Goal: Transaction & Acquisition: Download file/media

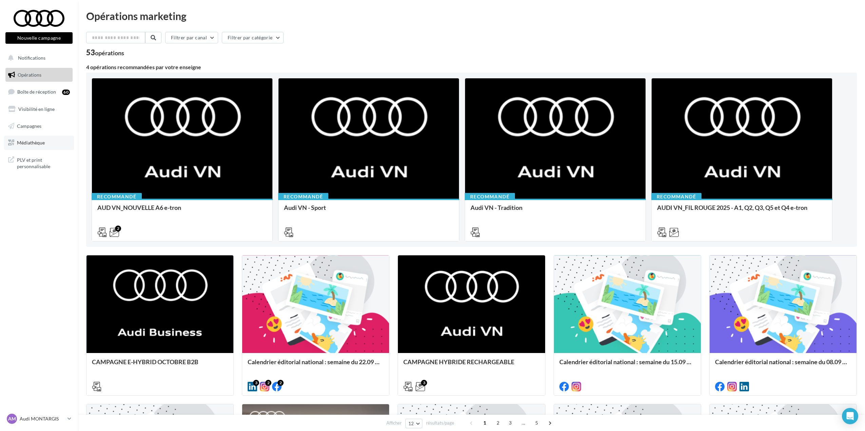
click at [34, 140] on span "Médiathèque" at bounding box center [31, 143] width 28 height 6
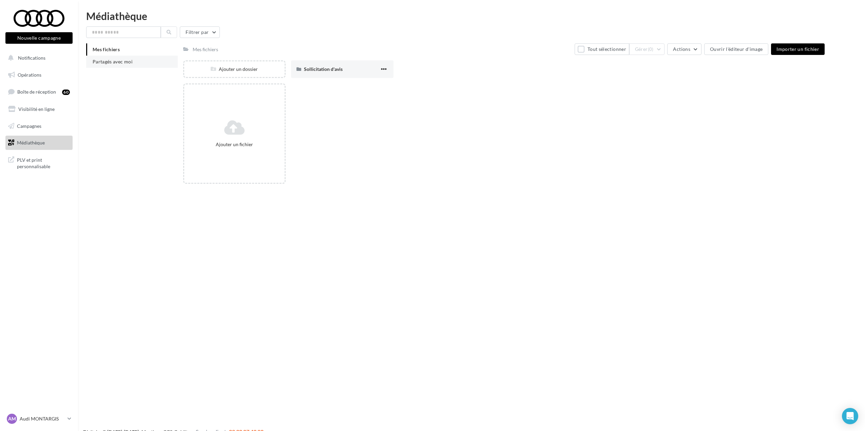
click at [99, 64] on span "Partagés avec moi" at bounding box center [113, 62] width 40 height 6
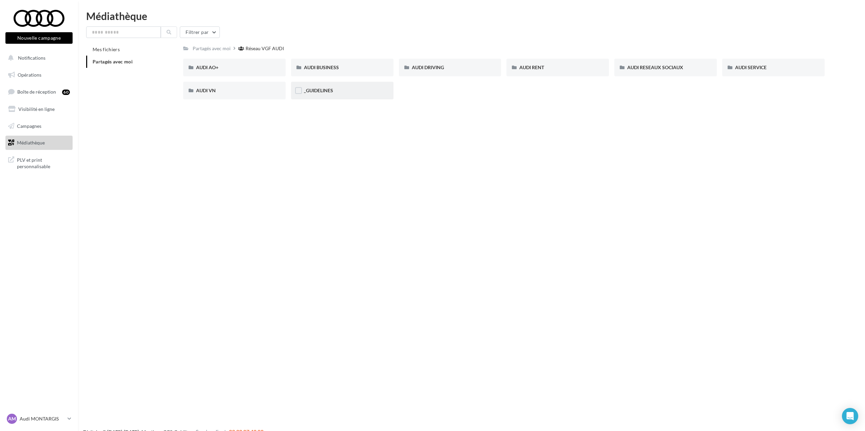
click at [342, 90] on div "_GUIDELINES" at bounding box center [342, 90] width 77 height 7
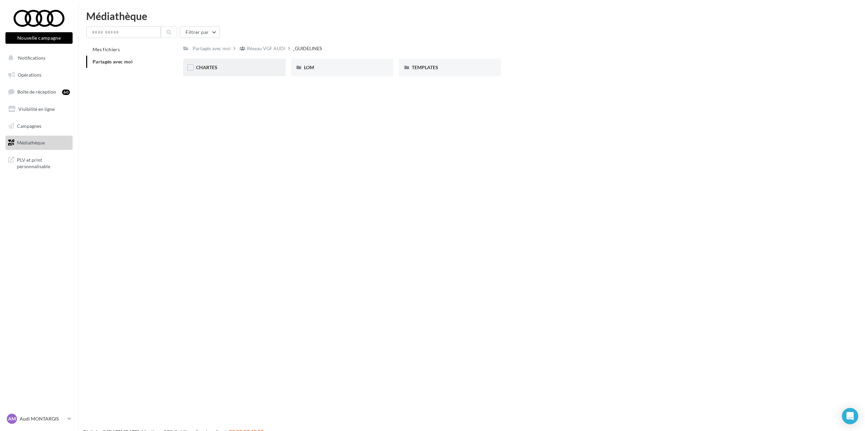
click at [226, 72] on div "CHARTES" at bounding box center [234, 68] width 102 height 18
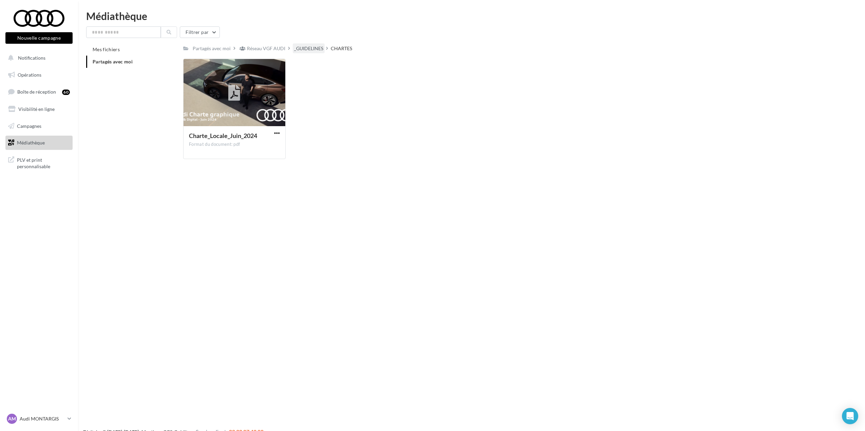
click at [310, 46] on div "_GUIDELINES" at bounding box center [308, 48] width 29 height 7
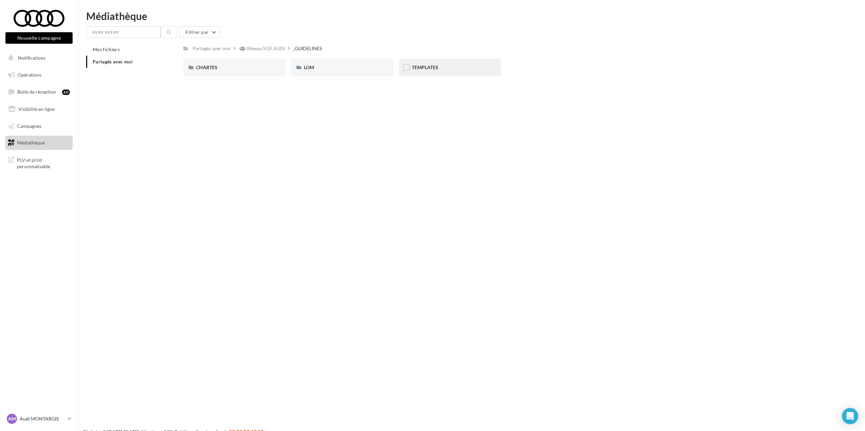
click at [428, 63] on div "TEMPLATES" at bounding box center [450, 68] width 102 height 18
click at [219, 65] on span "AUDI FLEET" at bounding box center [209, 67] width 26 height 6
click at [313, 50] on div "TEMPLATES" at bounding box center [304, 48] width 26 height 7
click at [320, 49] on div "_GUIDELINES" at bounding box center [308, 48] width 29 height 7
click at [224, 65] on div "CHARTES" at bounding box center [234, 67] width 77 height 7
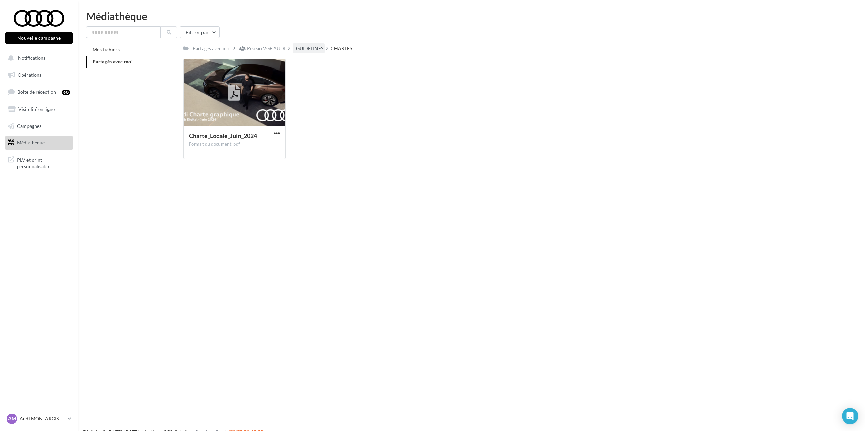
click at [302, 52] on div "_GUIDELINES" at bounding box center [308, 48] width 29 height 7
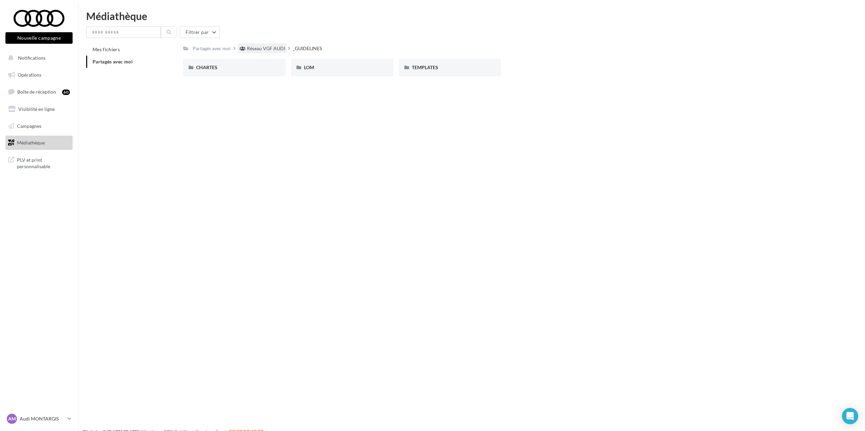
click at [280, 47] on div "Réseau VGF AUDI" at bounding box center [266, 48] width 38 height 7
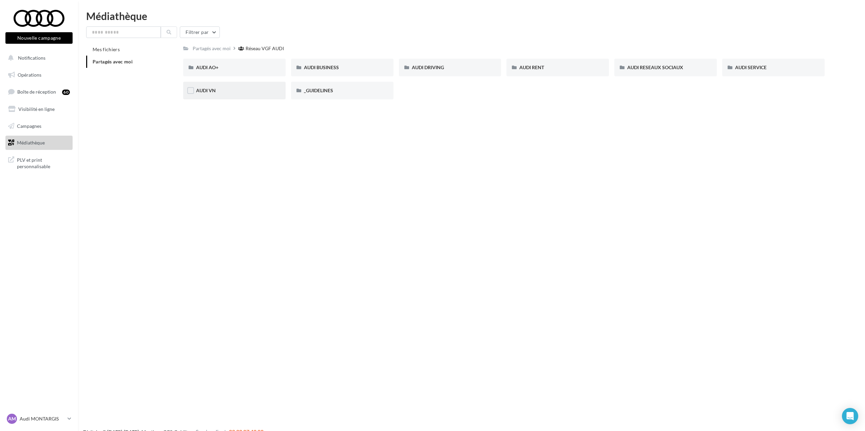
click at [220, 89] on div "AUDI VN" at bounding box center [234, 90] width 77 height 7
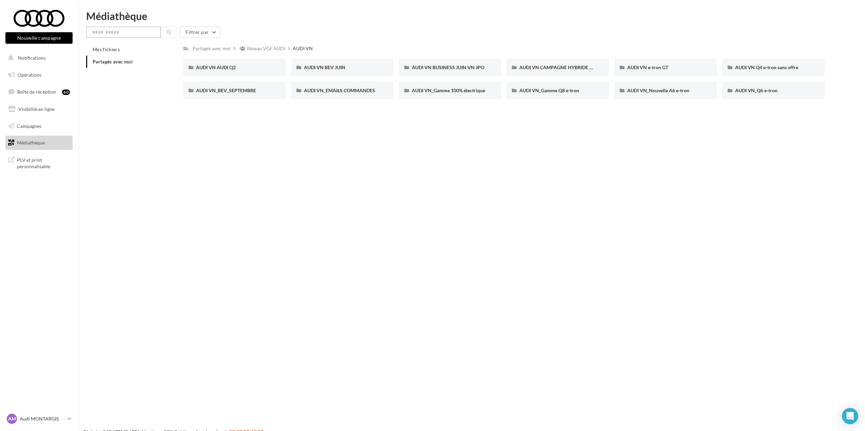
click at [129, 29] on input "text" at bounding box center [123, 32] width 75 height 12
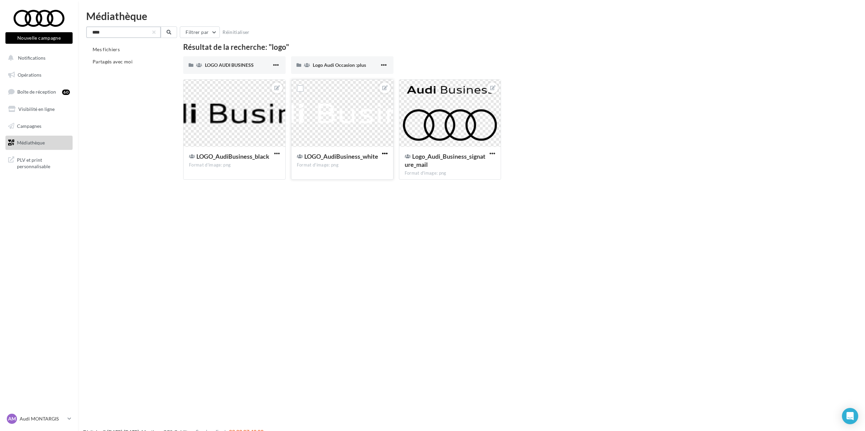
type input "****"
click at [387, 153] on span "button" at bounding box center [385, 154] width 6 height 6
click at [359, 188] on button "Télécharger" at bounding box center [353, 185] width 72 height 18
click at [314, 64] on span "Logo Audi Occasion :plus" at bounding box center [339, 65] width 53 height 6
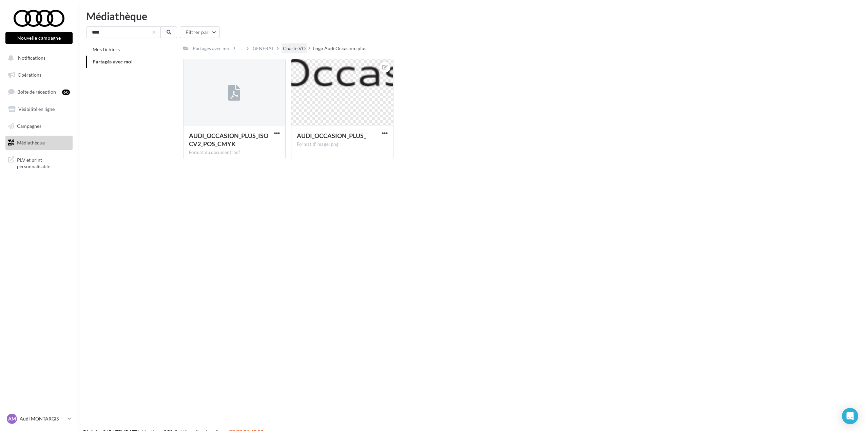
click at [300, 49] on div "Charte VO" at bounding box center [294, 48] width 23 height 7
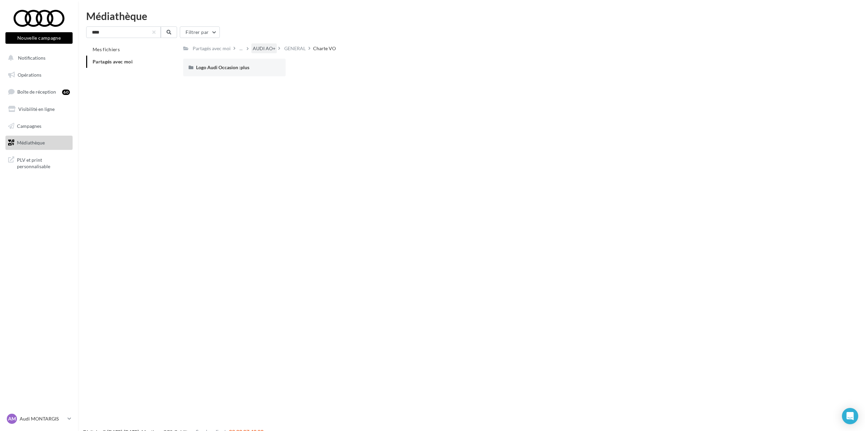
click at [271, 52] on div "AUDI AO+" at bounding box center [264, 48] width 23 height 7
click at [257, 51] on div "Réseau VGF AUDI" at bounding box center [266, 48] width 38 height 7
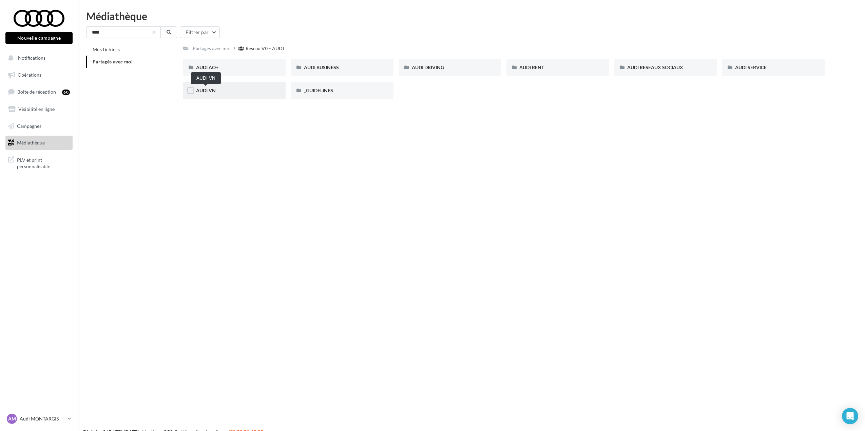
click at [207, 92] on span "AUDI VN" at bounding box center [206, 91] width 20 height 6
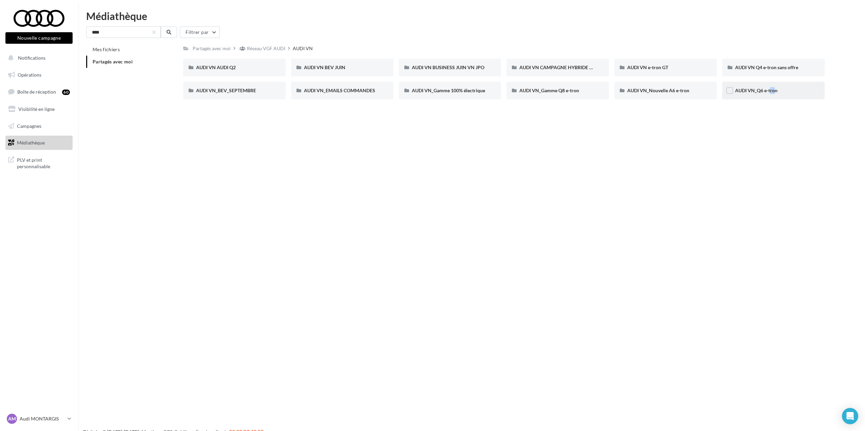
click at [770, 94] on div "AUDI VN_Q6 e-tron" at bounding box center [773, 90] width 77 height 7
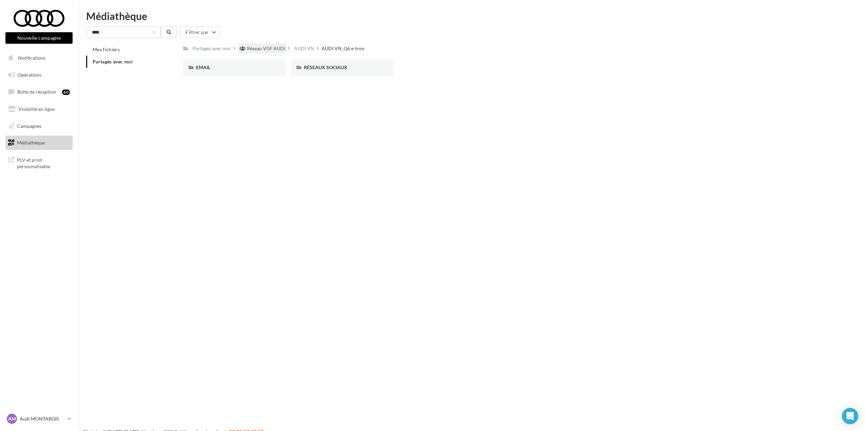
click at [256, 49] on div "Réseau VGF AUDI" at bounding box center [266, 48] width 38 height 7
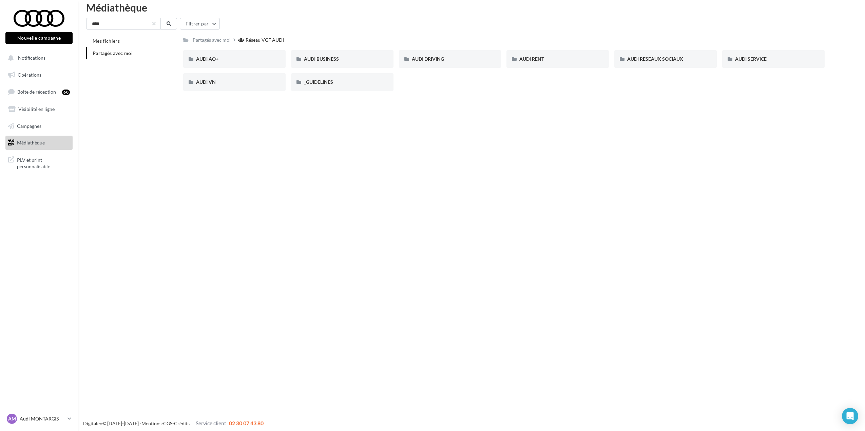
scroll to position [11, 0]
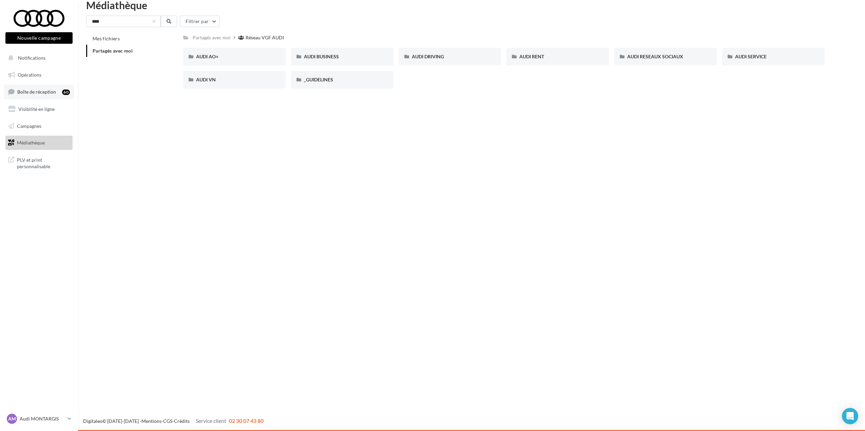
click at [20, 88] on link "Boîte de réception 60" at bounding box center [39, 91] width 70 height 15
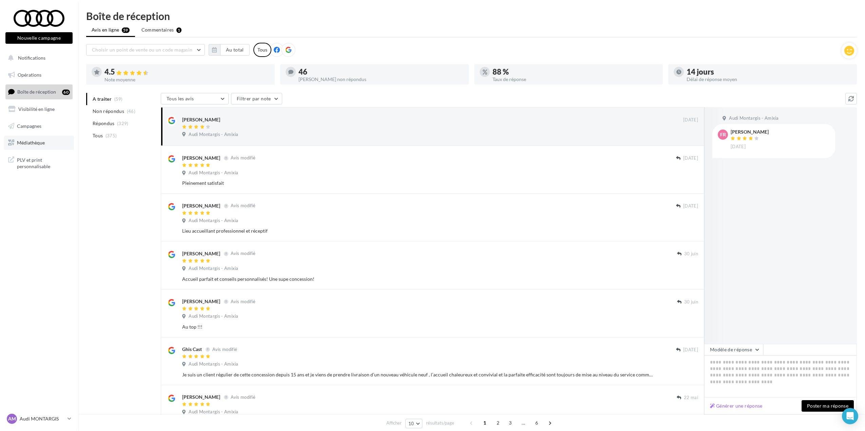
click at [31, 146] on span "Médiathèque" at bounding box center [31, 143] width 28 height 6
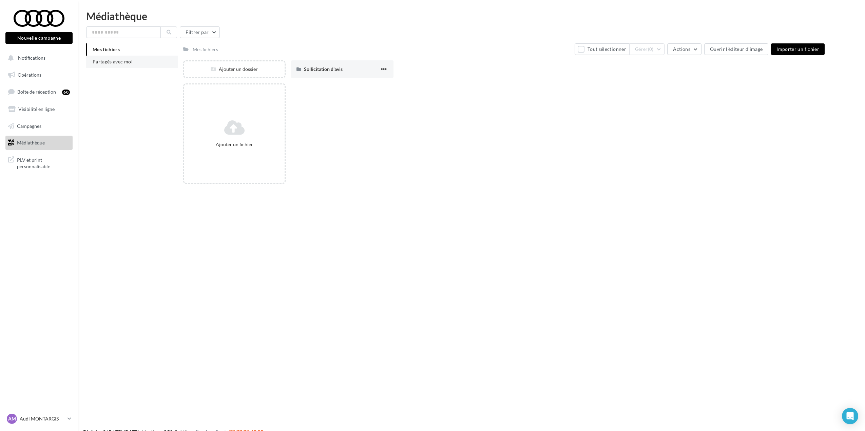
click at [123, 67] on li "Partagés avec moi" at bounding box center [132, 62] width 92 height 12
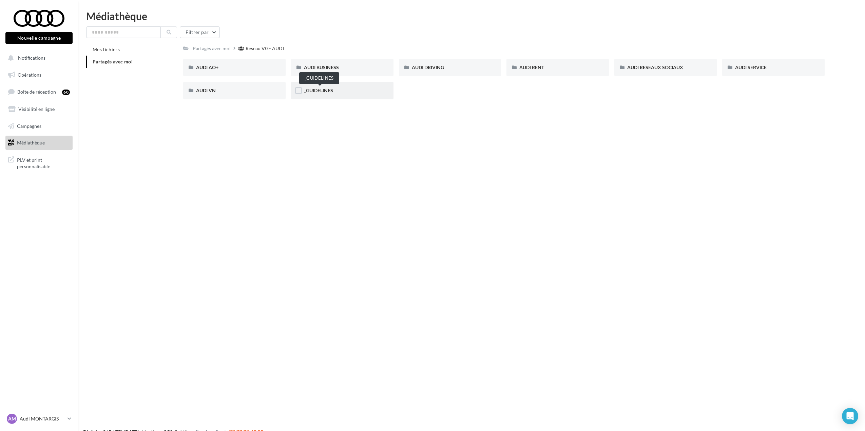
click at [320, 90] on span "_GUIDELINES" at bounding box center [318, 91] width 29 height 6
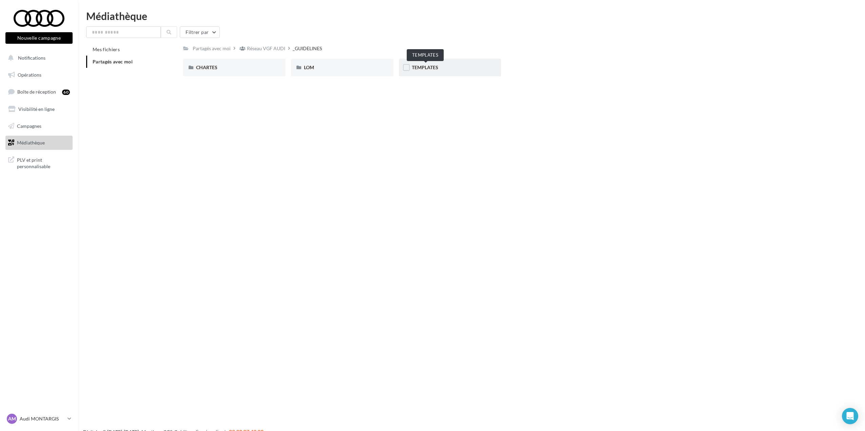
click at [421, 65] on span "TEMPLATES" at bounding box center [425, 67] width 26 height 6
click at [320, 63] on div "AUDI OCCASION" at bounding box center [342, 68] width 102 height 18
click at [252, 66] on span "La sélection Audi Occasion" at bounding box center [224, 67] width 57 height 6
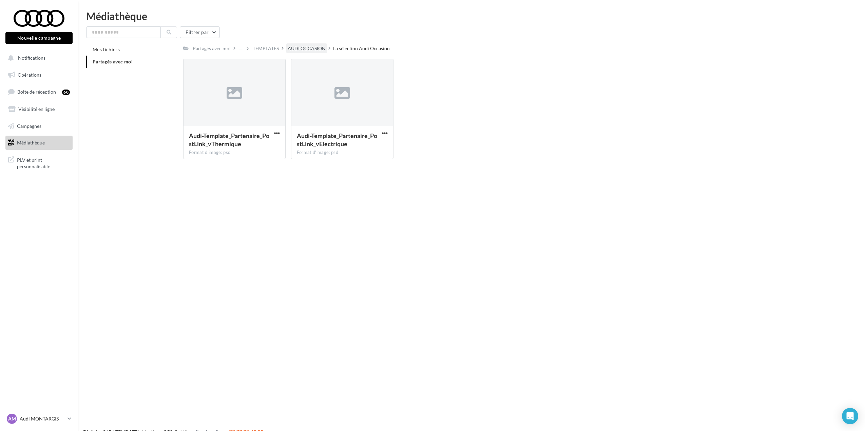
click at [309, 53] on div "AUDI OCCASION" at bounding box center [306, 48] width 41 height 10
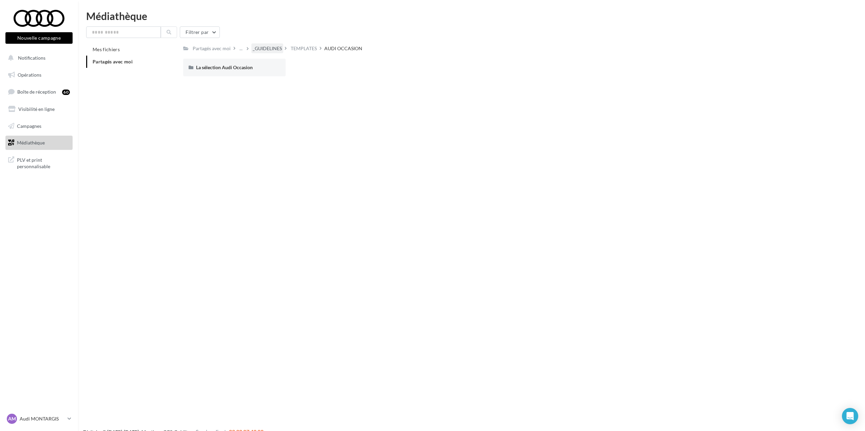
click at [272, 47] on div "_GUIDELINES" at bounding box center [267, 48] width 29 height 7
click at [412, 65] on span "TEMPLATES" at bounding box center [425, 67] width 26 height 6
click at [221, 66] on span "AUDI FLEET" at bounding box center [209, 67] width 26 height 6
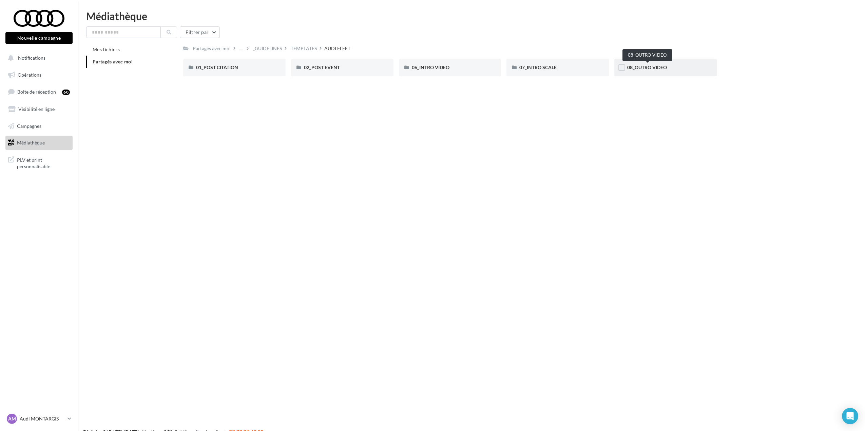
click at [655, 69] on span "08_OUTRO VIDEO" at bounding box center [647, 67] width 40 height 6
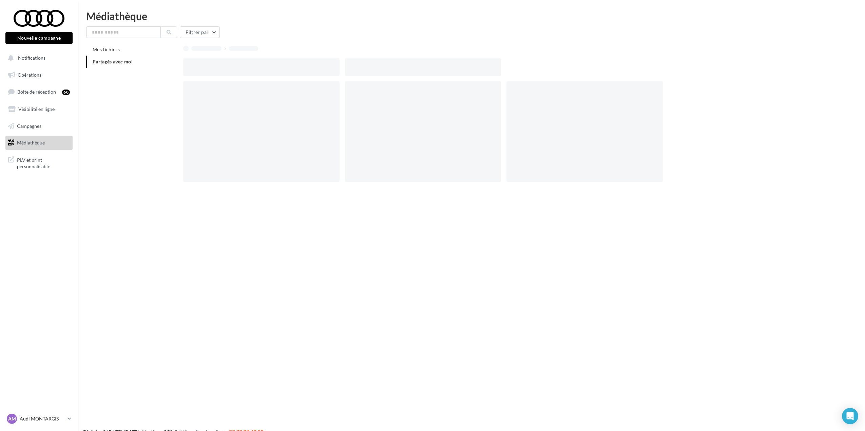
click at [655, 69] on div at bounding box center [506, 67] width 647 height 18
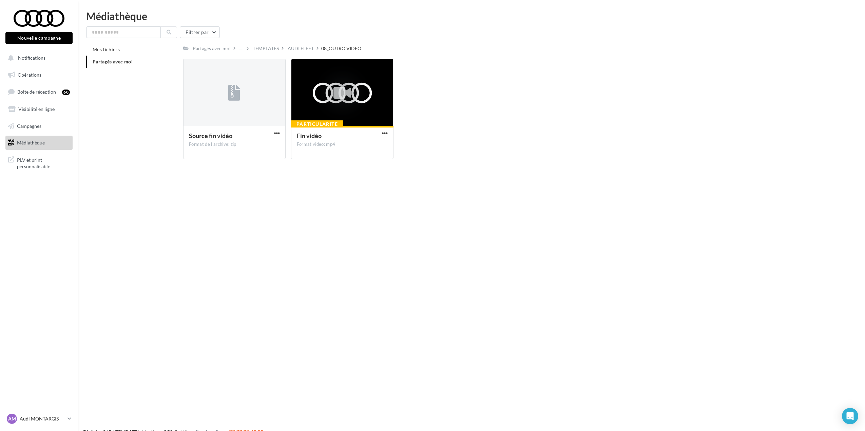
click at [232, 177] on div "Nouvelle campagne Nouvelle campagne Notifications Opérations Boîte de réception…" at bounding box center [432, 226] width 865 height 431
click at [386, 129] on div "Particularité Fin vidéo Format video: mp4" at bounding box center [342, 142] width 102 height 32
click at [385, 132] on span "button" at bounding box center [385, 133] width 6 height 6
click at [366, 147] on button "Télécharger" at bounding box center [355, 147] width 68 height 18
click at [278, 136] on button "button" at bounding box center [277, 133] width 8 height 7
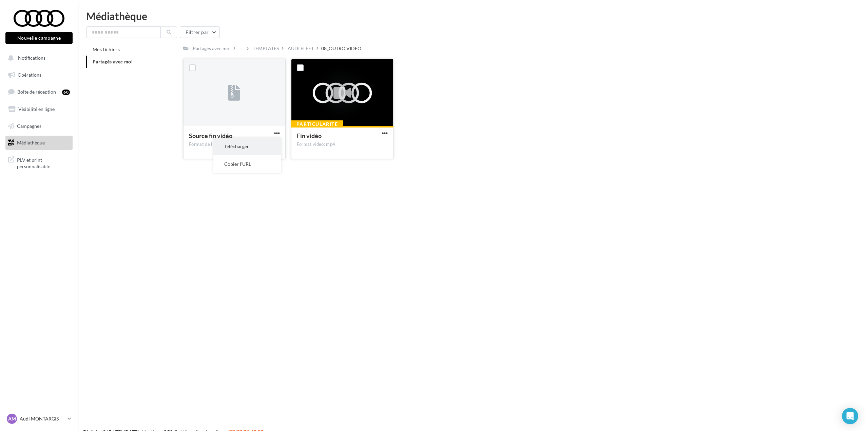
click at [273, 142] on button "Télécharger" at bounding box center [247, 147] width 68 height 18
